Goal: Task Accomplishment & Management: Complete application form

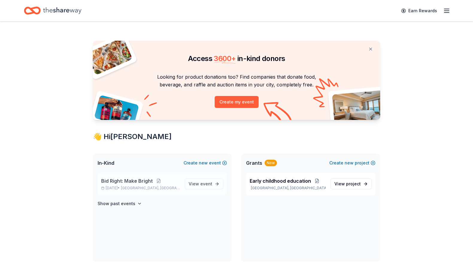
click at [139, 185] on div "Bid Right: Make Bright [DATE] • [GEOGRAPHIC_DATA], [GEOGRAPHIC_DATA]" at bounding box center [140, 183] width 79 height 13
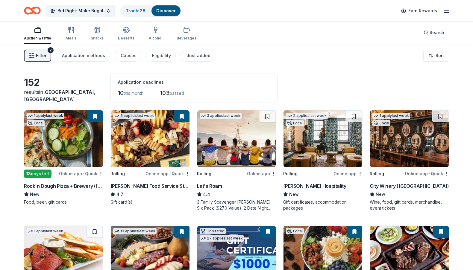
click at [160, 8] on link "Discover" at bounding box center [165, 10] width 19 height 5
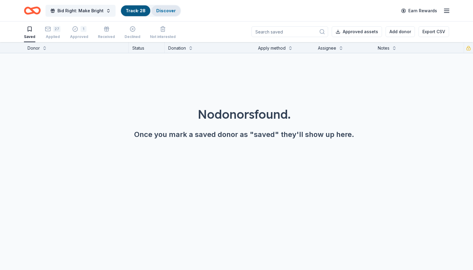
click at [156, 11] on link "Discover" at bounding box center [165, 10] width 19 height 5
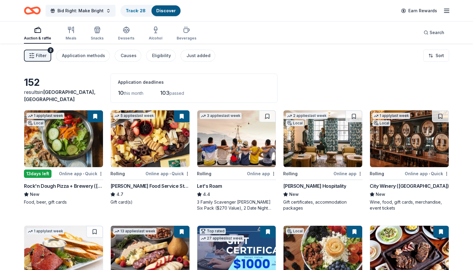
click at [43, 170] on div "13 days left" at bounding box center [38, 174] width 28 height 8
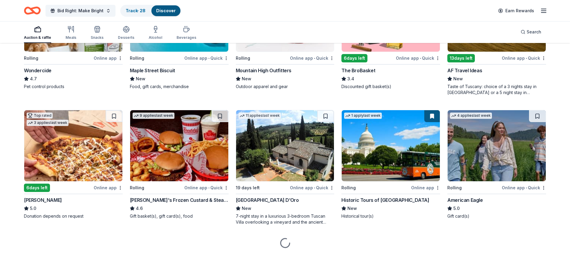
scroll to position [390, 0]
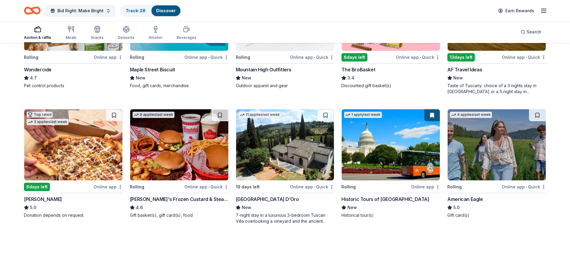
click at [472, 162] on img at bounding box center [496, 144] width 98 height 71
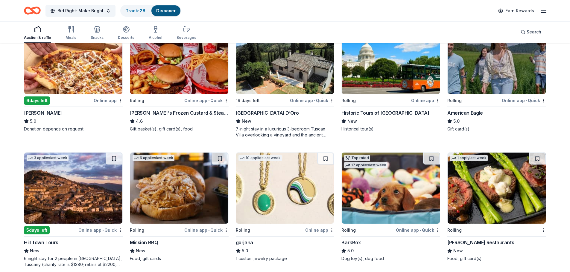
scroll to position [556, 0]
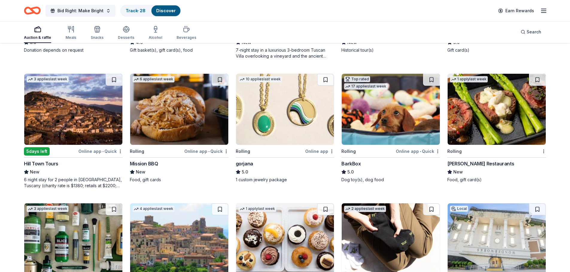
click at [141, 163] on div "Mission BBQ" at bounding box center [144, 163] width 28 height 7
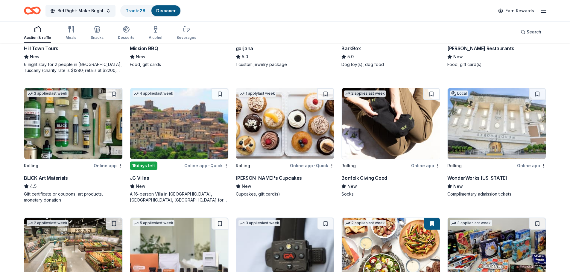
scroll to position [691, 0]
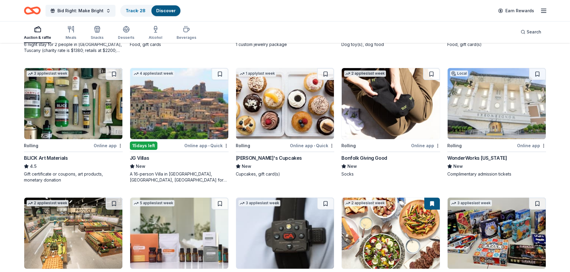
click at [363, 158] on div "Bonfolk Giving Good" at bounding box center [363, 158] width 45 height 7
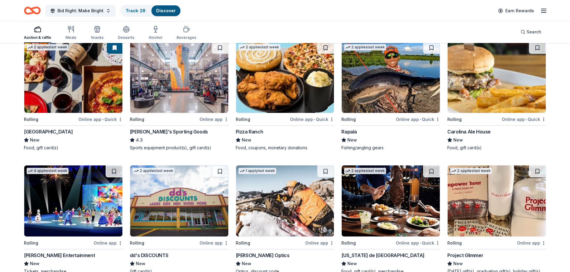
scroll to position [1372, 0]
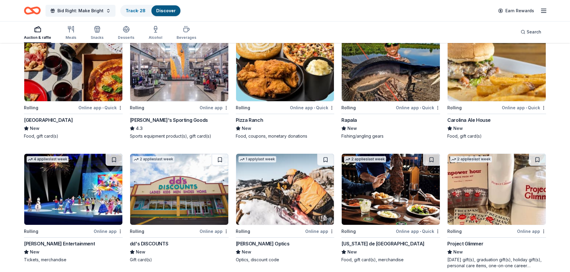
click at [471, 242] on div "Project Glimmer" at bounding box center [465, 243] width 36 height 7
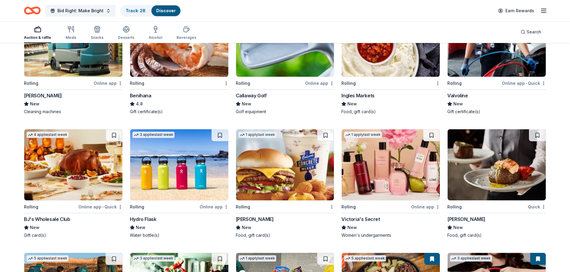
scroll to position [1804, 0]
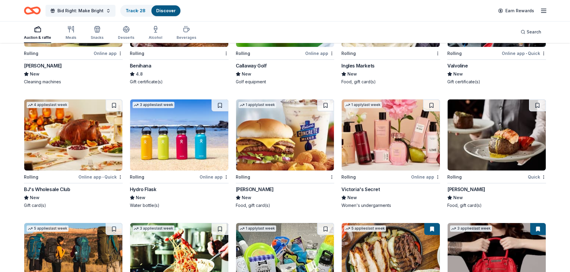
click at [458, 178] on div "Rolling" at bounding box center [454, 177] width 14 height 7
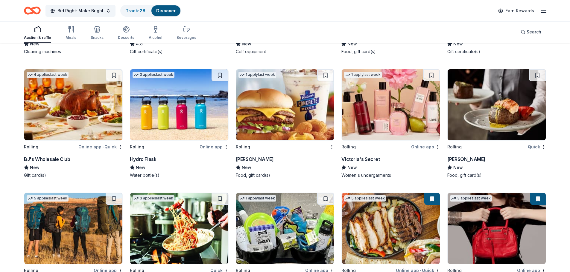
scroll to position [1912, 0]
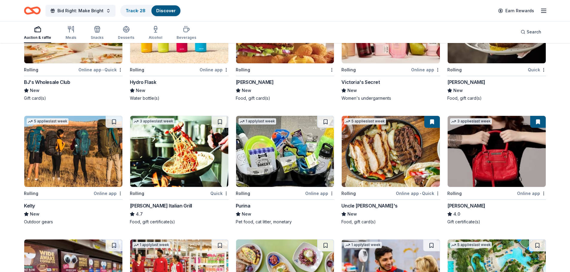
click at [248, 146] on img at bounding box center [285, 151] width 98 height 71
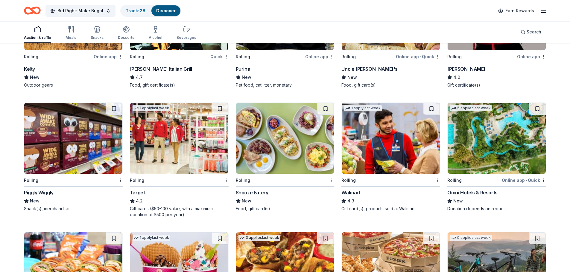
scroll to position [2074, 0]
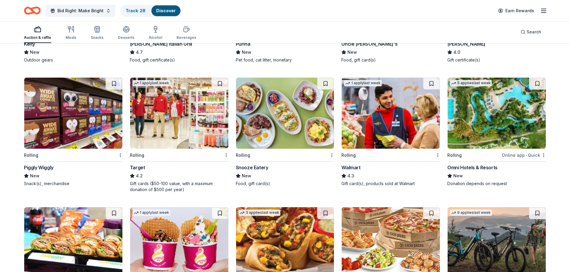
click at [245, 167] on div "Snooze Eatery" at bounding box center [252, 167] width 33 height 7
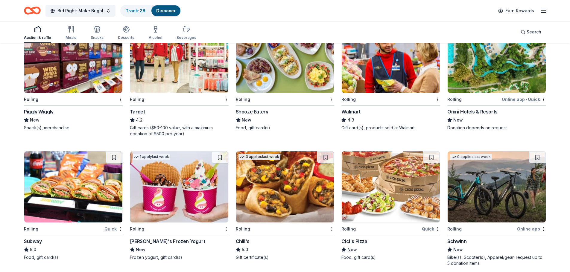
scroll to position [2158, 0]
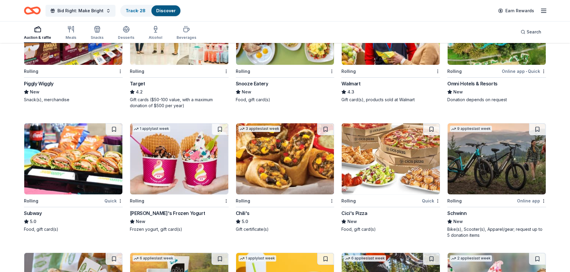
click at [238, 213] on div "Chili's" at bounding box center [243, 213] width 14 height 7
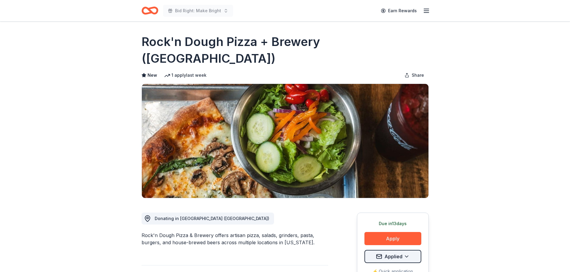
click at [406, 239] on html "Bid Right: Make Bright Earn Rewards Due in 13 days Share Rock'n Dough Pizza + B…" at bounding box center [285, 136] width 570 height 272
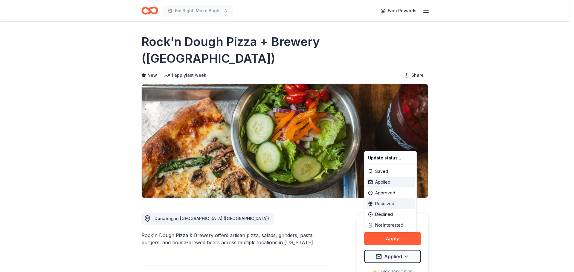
click at [389, 200] on div "Received" at bounding box center [391, 204] width 50 height 11
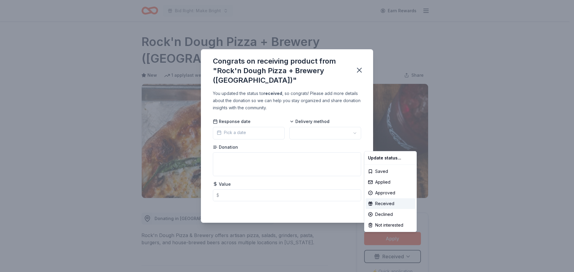
click at [356, 133] on html "Bid Right: Make Bright Earn Rewards Due in 13 days Share Rock'n Dough Pizza + B…" at bounding box center [287, 136] width 574 height 272
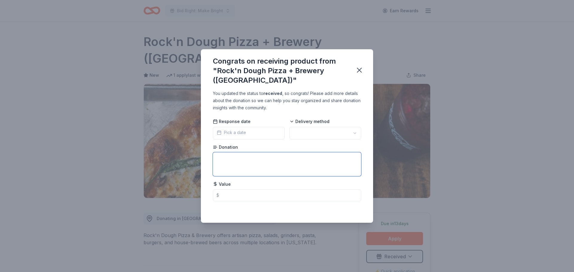
click at [237, 163] on textarea at bounding box center [287, 165] width 148 height 24
type textarea "25.00 gift card"
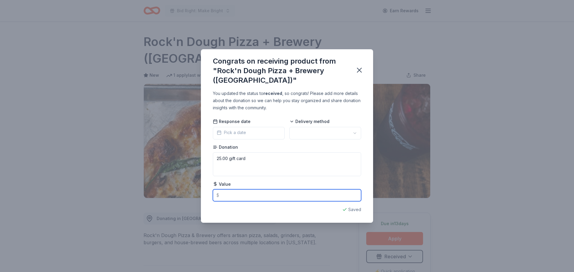
click at [232, 194] on input "text" at bounding box center [287, 196] width 148 height 12
type input "25.00"
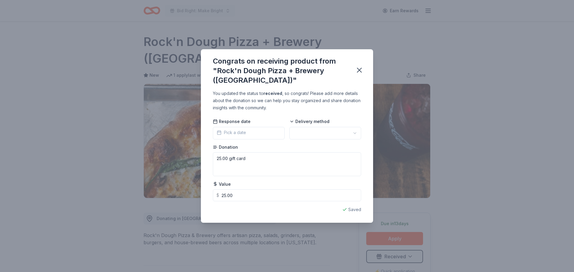
click at [356, 133] on html "Bid Right: Make Bright Earn Rewards Due in 13 days Share Rock'n Dough Pizza + B…" at bounding box center [287, 136] width 574 height 272
click at [359, 69] on icon "button" at bounding box center [359, 70] width 8 height 8
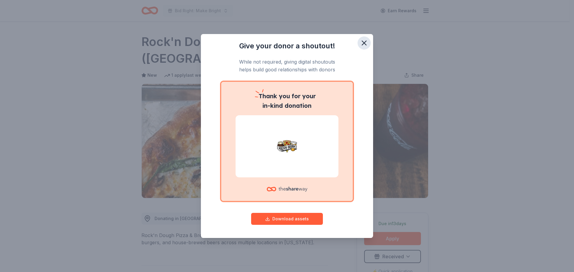
click at [368, 41] on icon "button" at bounding box center [364, 43] width 8 height 8
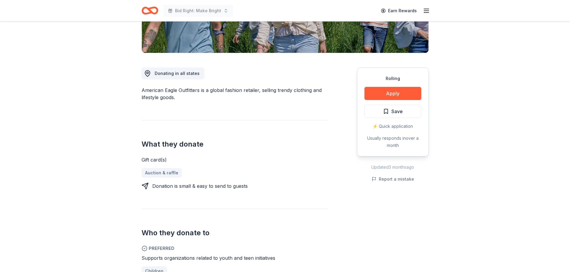
scroll to position [141, 0]
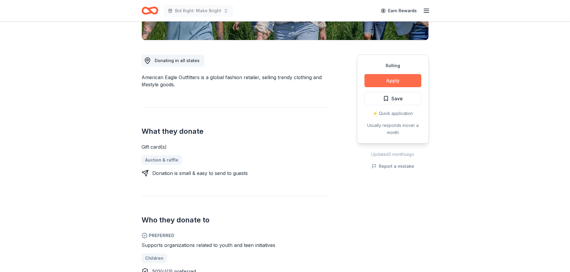
click at [404, 84] on button "Apply" at bounding box center [392, 80] width 57 height 13
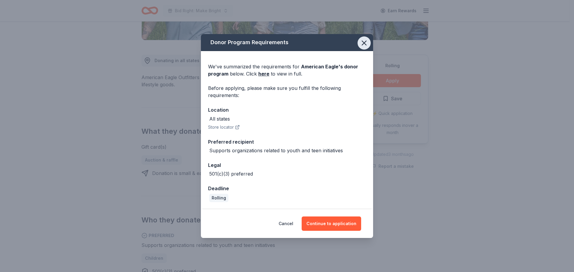
click at [370, 43] on button "button" at bounding box center [364, 42] width 13 height 13
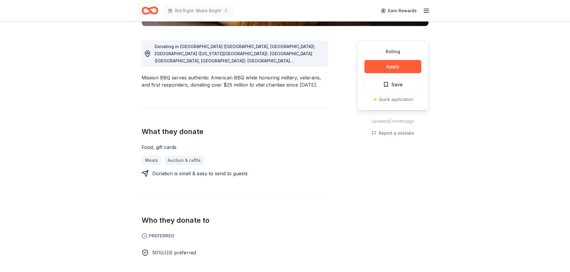
scroll to position [159, 0]
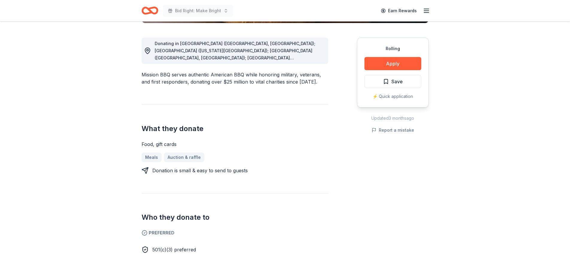
click at [309, 61] on div "Donating in AZ (Paradise Valley, Surprise); CO (Colorado Springs); CT (Orange, …" at bounding box center [239, 51] width 169 height 22
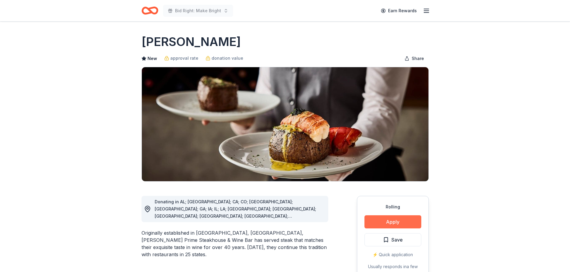
click at [399, 217] on button "Apply" at bounding box center [392, 222] width 57 height 13
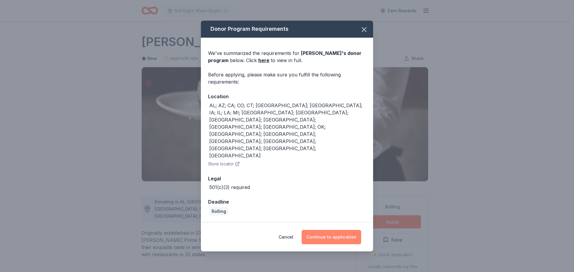
click at [323, 230] on button "Continue to application" at bounding box center [332, 237] width 60 height 14
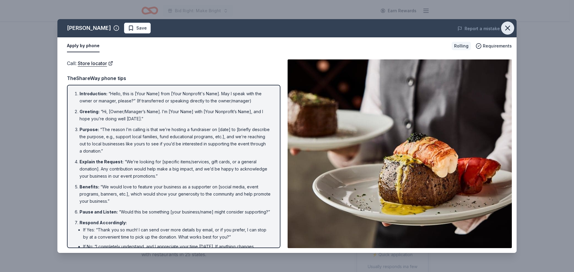
click at [506, 28] on icon "button" at bounding box center [508, 28] width 8 height 8
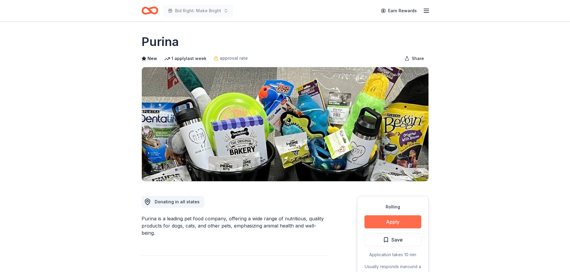
click at [396, 222] on button "Apply" at bounding box center [392, 222] width 57 height 13
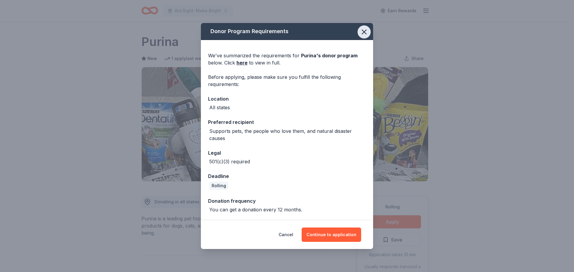
click at [364, 33] on icon "button" at bounding box center [364, 32] width 8 height 8
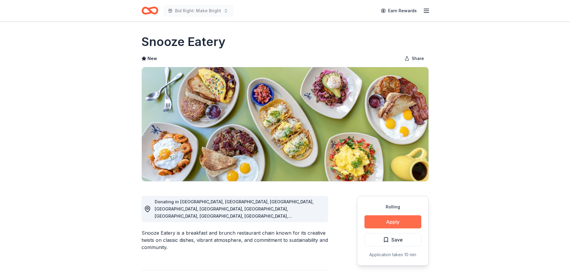
click at [399, 222] on button "Apply" at bounding box center [392, 222] width 57 height 13
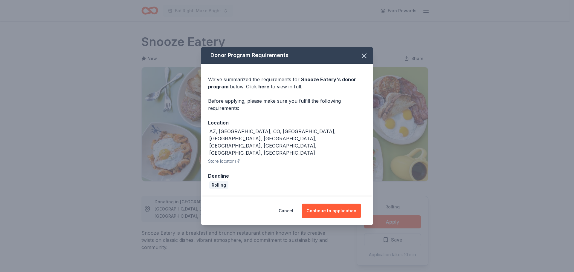
click at [319, 197] on div "Cancel Continue to application" at bounding box center [287, 211] width 172 height 29
click at [319, 204] on button "Continue to application" at bounding box center [332, 211] width 60 height 14
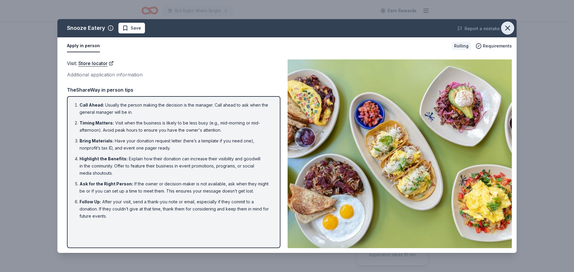
click at [510, 26] on icon "button" at bounding box center [508, 28] width 8 height 8
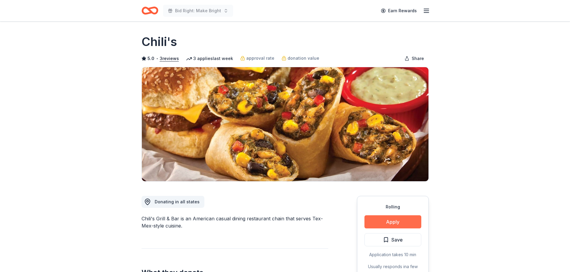
click at [400, 221] on button "Apply" at bounding box center [392, 222] width 57 height 13
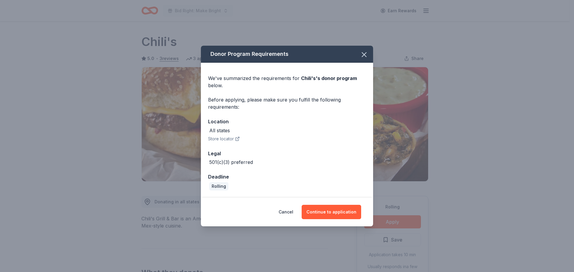
click at [225, 137] on button "Store locator" at bounding box center [224, 138] width 32 height 7
